Goal: Task Accomplishment & Management: Manage account settings

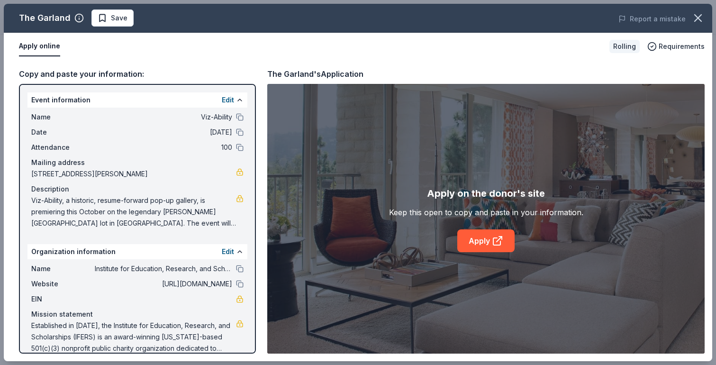
scroll to position [13, 0]
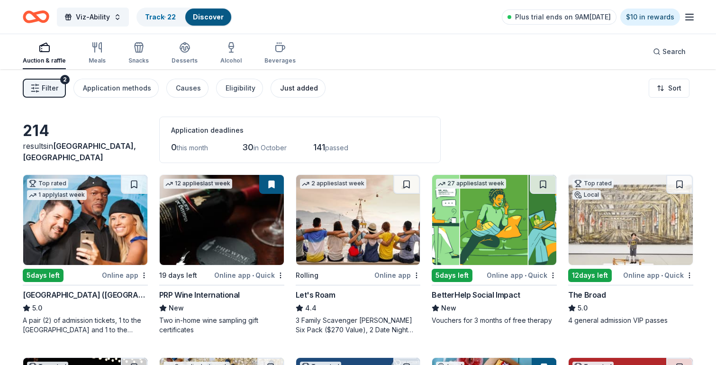
click at [291, 91] on div "Just added" at bounding box center [299, 87] width 38 height 11
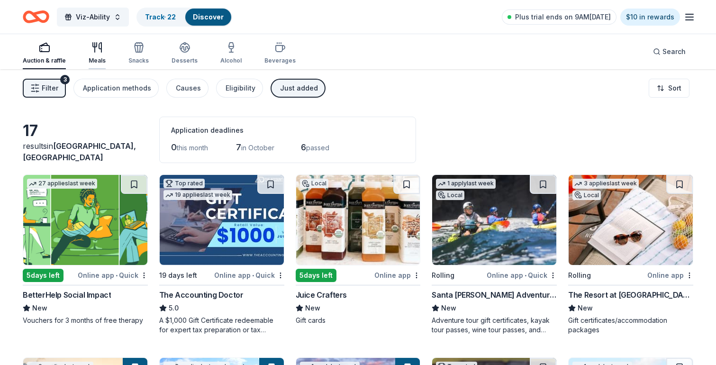
click at [93, 58] on div "Meals" at bounding box center [97, 61] width 17 height 8
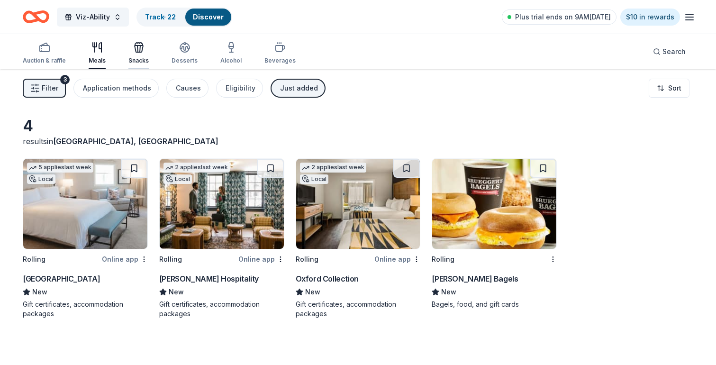
click at [144, 52] on div "button" at bounding box center [138, 47] width 20 height 11
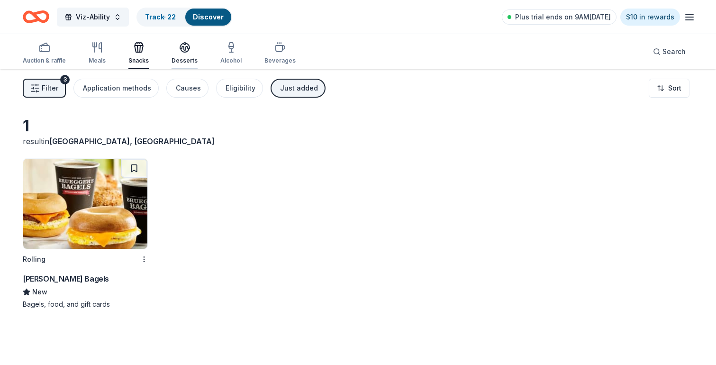
click at [180, 54] on div "Desserts" at bounding box center [185, 53] width 26 height 23
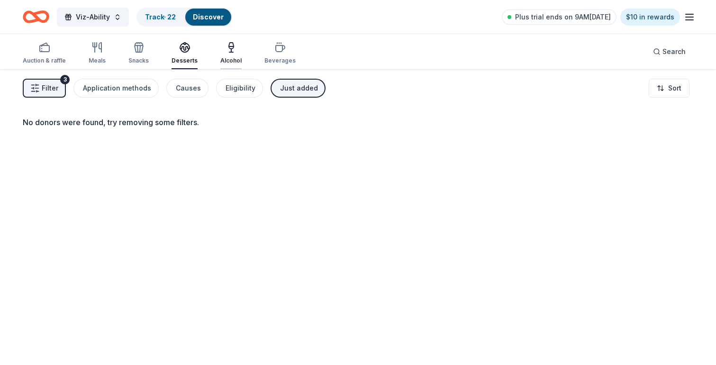
click at [226, 48] on icon "button" at bounding box center [231, 47] width 11 height 11
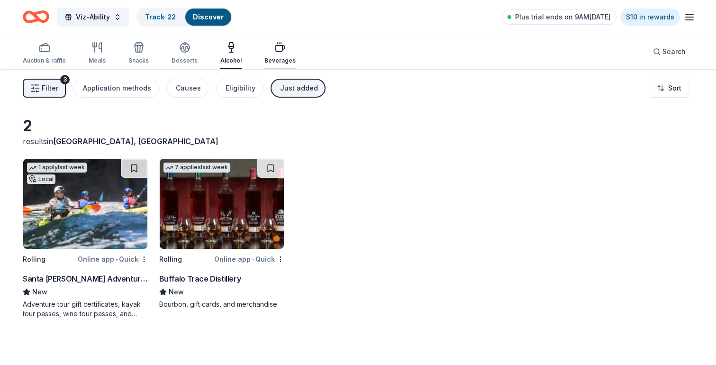
click at [280, 52] on icon "button" at bounding box center [279, 47] width 11 height 11
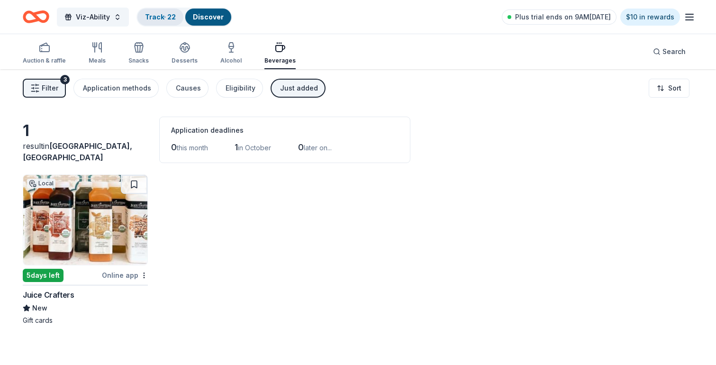
click at [146, 19] on link "Track · 22" at bounding box center [160, 17] width 31 height 8
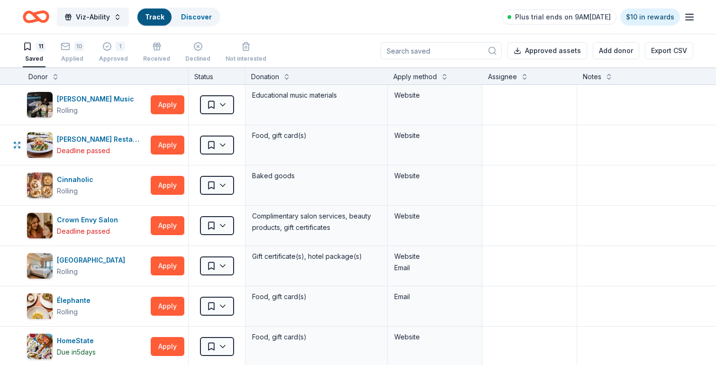
scroll to position [0, 0]
click at [164, 51] on div "Received" at bounding box center [156, 51] width 27 height 21
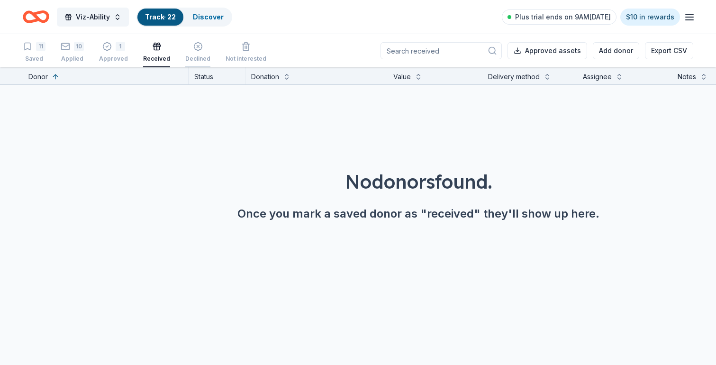
click at [196, 51] on icon "button" at bounding box center [197, 46] width 9 height 9
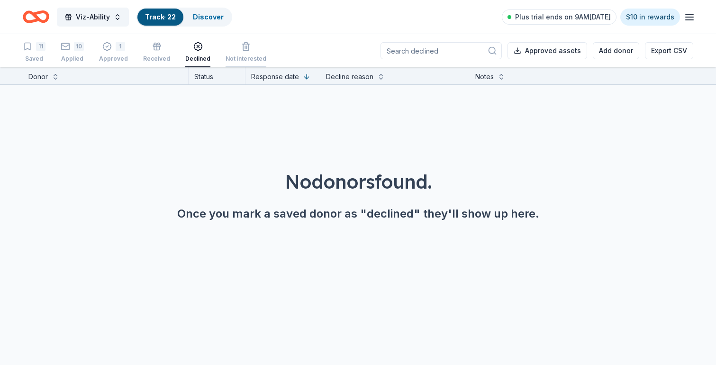
click at [253, 48] on div "button" at bounding box center [246, 46] width 41 height 9
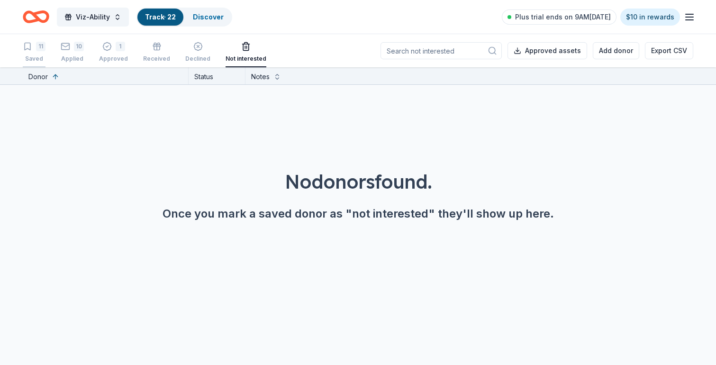
click at [32, 51] on div "11" at bounding box center [34, 46] width 23 height 9
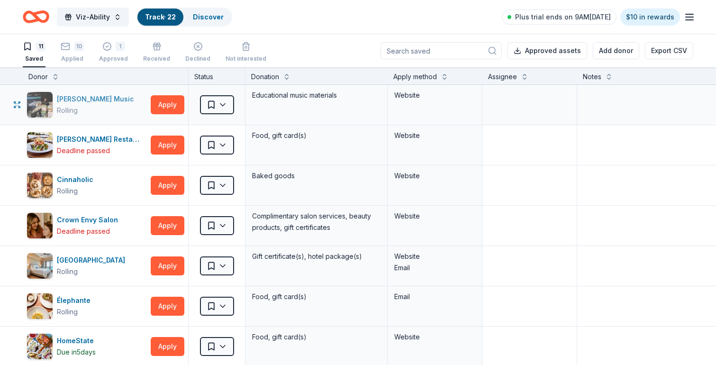
click at [76, 98] on div "Alfred Music" at bounding box center [97, 98] width 81 height 11
click at [220, 103] on html "Viz-Ability Track · 22 Discover Plus trial ends on 9AM, 10/1 $10 in rewards 11 …" at bounding box center [358, 182] width 716 height 365
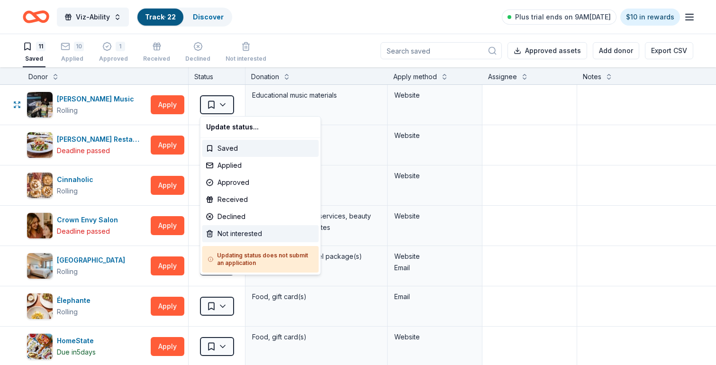
click at [221, 235] on div "Not interested" at bounding box center [260, 233] width 117 height 17
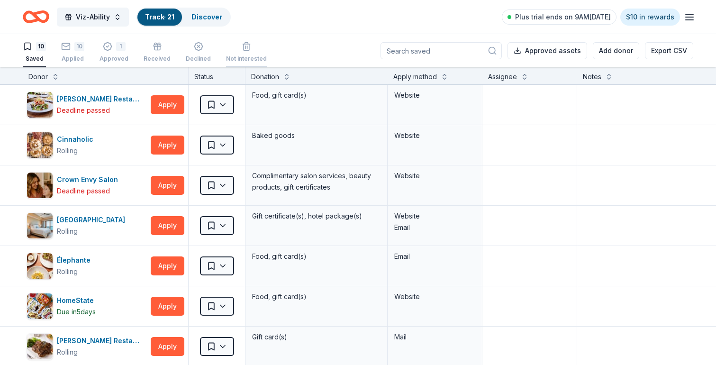
click at [243, 49] on div "Not interested" at bounding box center [246, 47] width 41 height 21
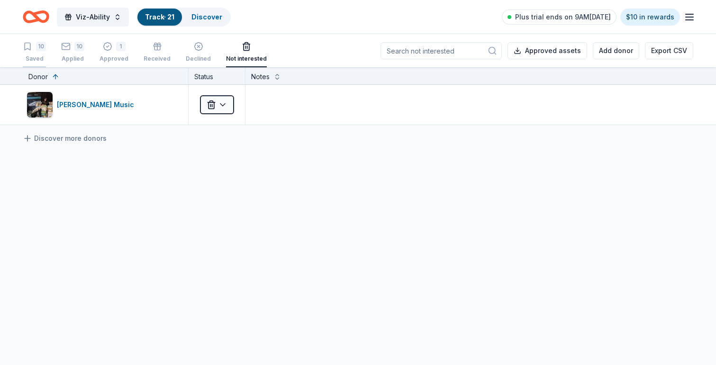
click at [34, 52] on div "10 Saved" at bounding box center [34, 52] width 23 height 21
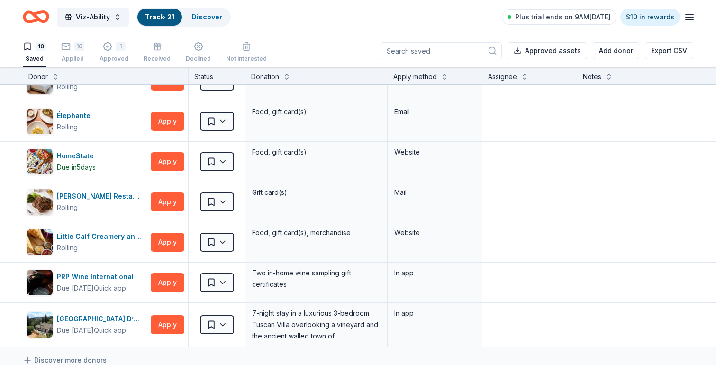
scroll to position [162, 0]
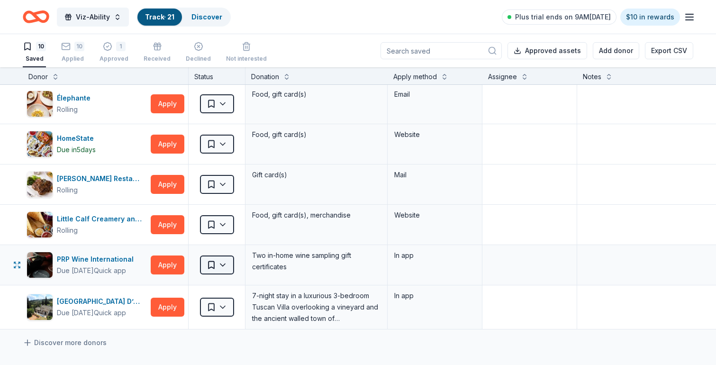
click at [226, 266] on html "Viz-Ability Track · 21 Discover Plus trial ends on 9AM, 10/1 $10 in rewards 10 …" at bounding box center [358, 182] width 716 height 365
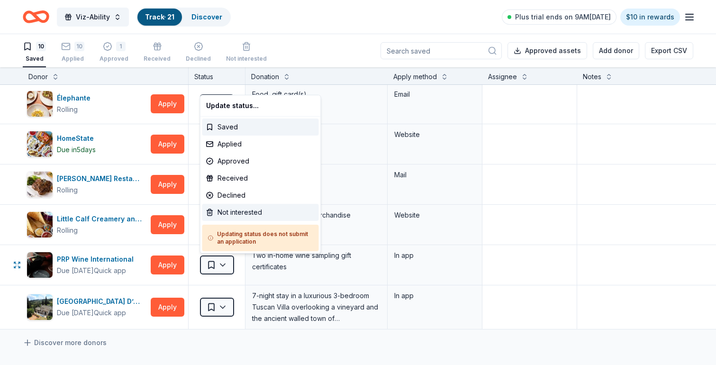
click at [228, 215] on div "Not interested" at bounding box center [260, 212] width 117 height 17
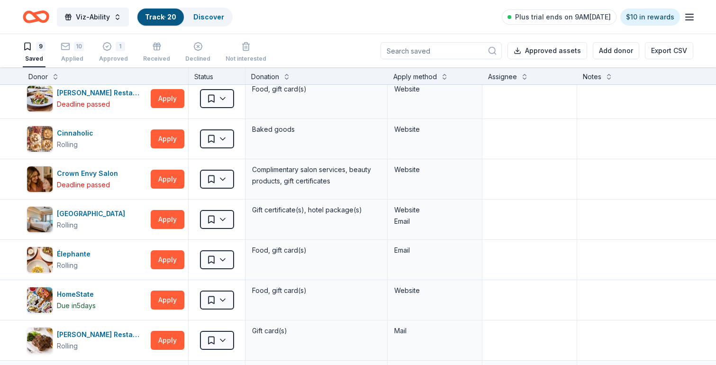
scroll to position [4, 0]
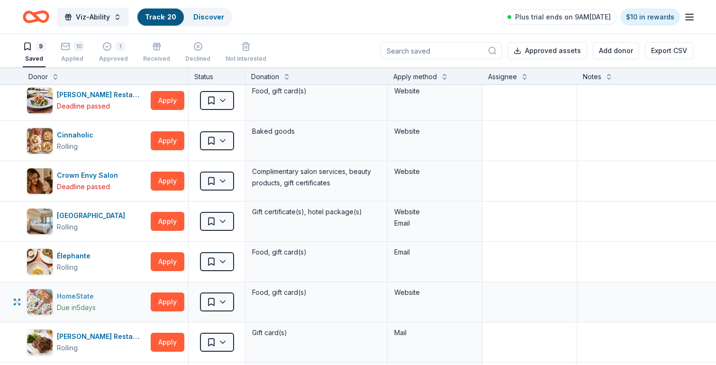
click at [82, 298] on div "HomeState" at bounding box center [77, 296] width 41 height 11
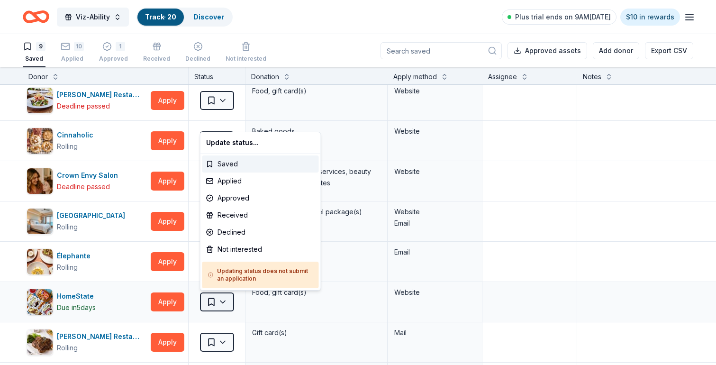
click at [221, 301] on html "Viz-Ability Track · 20 Discover Plus trial ends on 9AM, 10/1 $10 in rewards 9 S…" at bounding box center [358, 182] width 716 height 365
click at [232, 250] on div "Not interested" at bounding box center [260, 249] width 117 height 17
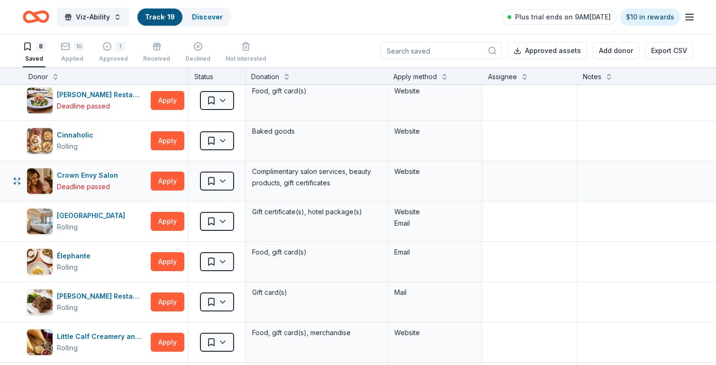
scroll to position [0, 0]
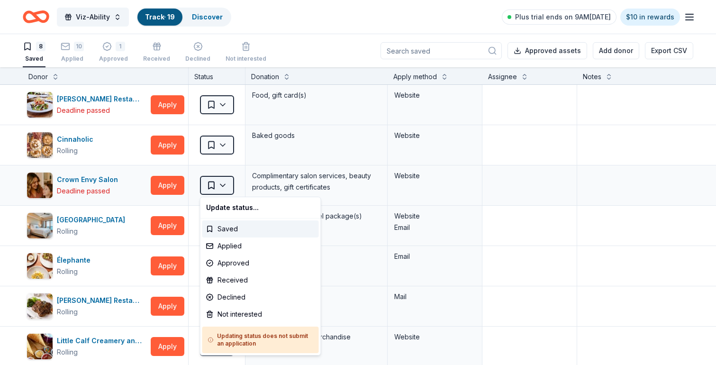
click at [227, 187] on html "Viz-Ability Track · 19 Discover Plus trial ends on 9AM, 10/1 $10 in rewards 8 S…" at bounding box center [358, 182] width 716 height 365
click at [235, 312] on div "Not interested" at bounding box center [260, 314] width 117 height 17
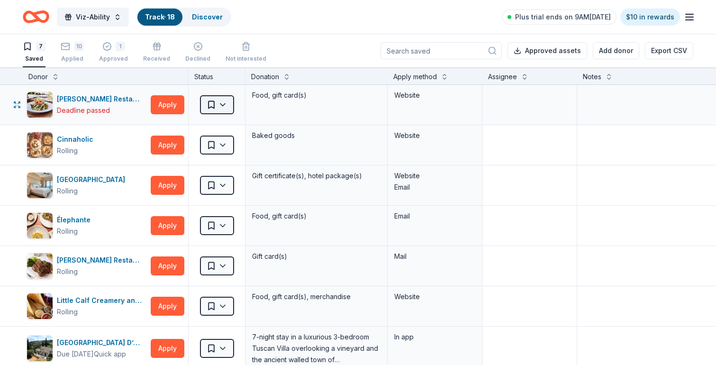
click at [230, 104] on html "Viz-Ability Track · 18 Discover Plus trial ends on 9AM, 10/1 $10 in rewards 7 S…" at bounding box center [358, 182] width 716 height 365
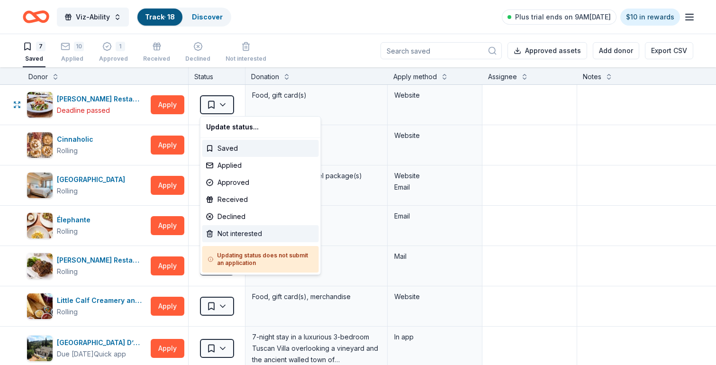
click at [236, 239] on div "Not interested" at bounding box center [260, 233] width 117 height 17
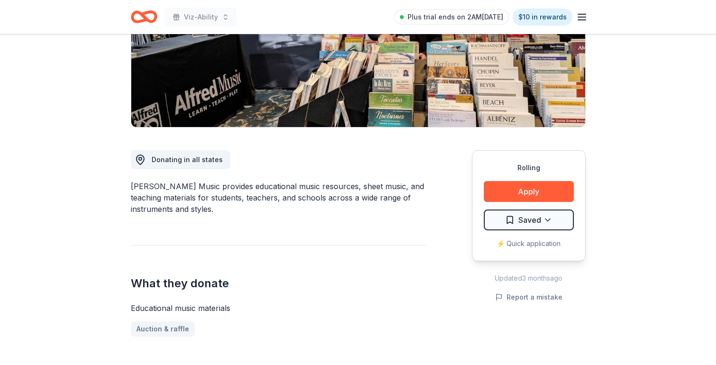
scroll to position [81, 0]
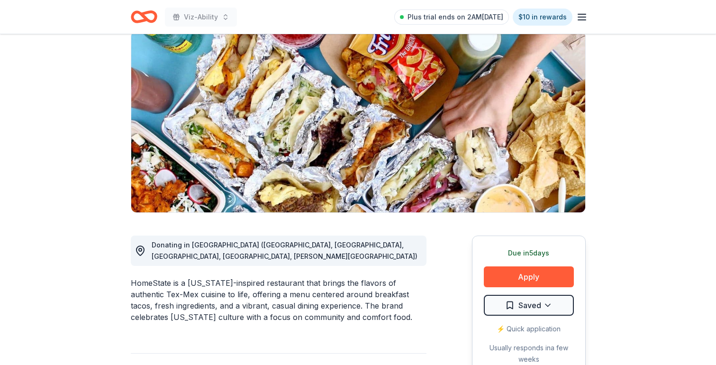
scroll to position [61, 0]
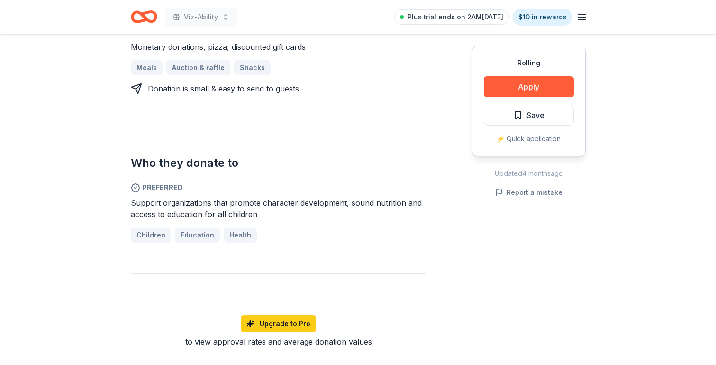
scroll to position [434, 0]
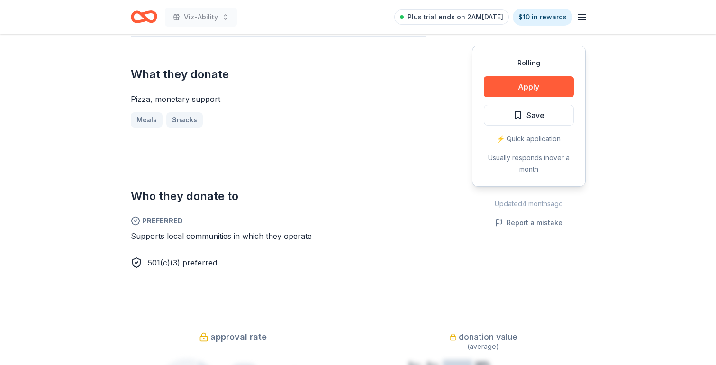
scroll to position [360, 0]
